Goal: Information Seeking & Learning: Find specific page/section

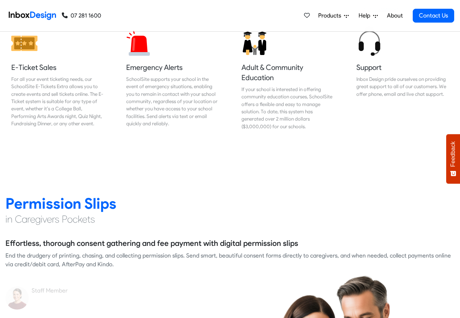
scroll to position [873, 0]
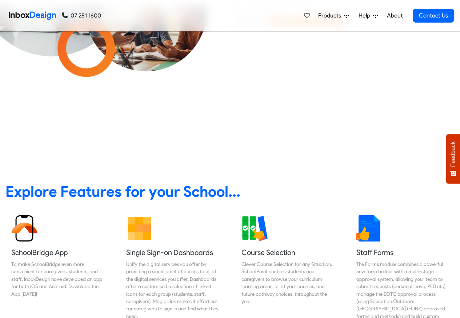
scroll to position [218, 0]
